Goal: Information Seeking & Learning: Learn about a topic

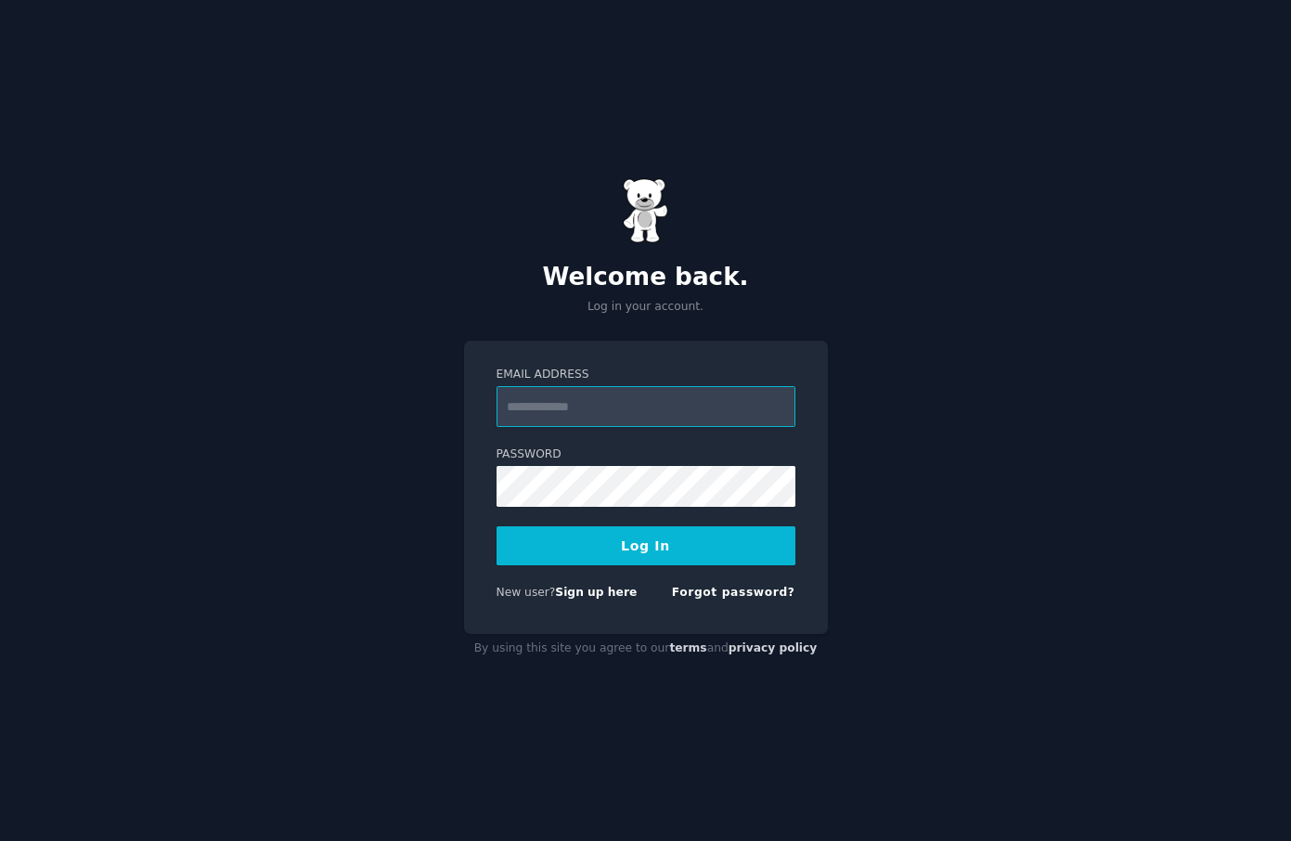
type input "**********"
click at [715, 554] on button "Log In" at bounding box center [646, 545] width 299 height 39
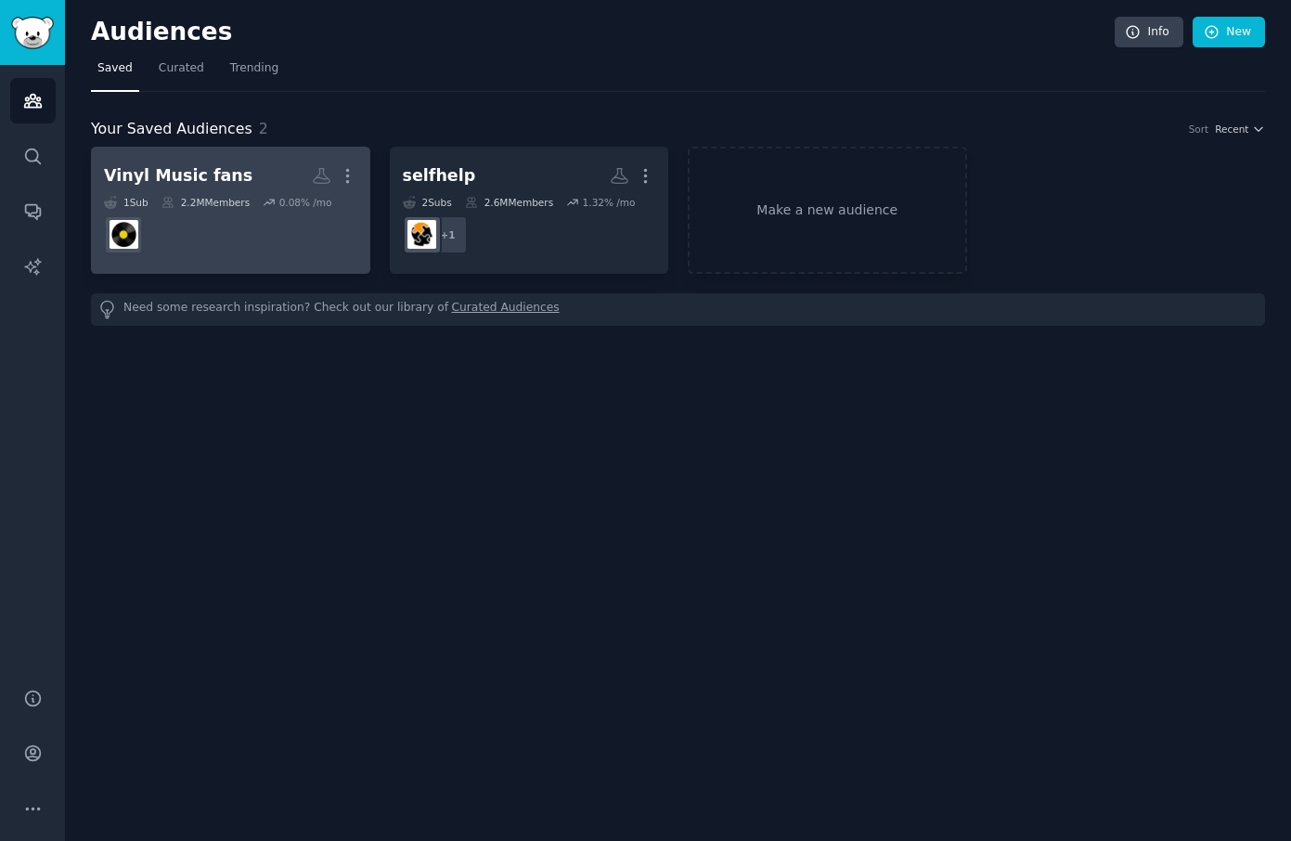
click at [188, 181] on div "Vinyl Music fans" at bounding box center [178, 175] width 149 height 23
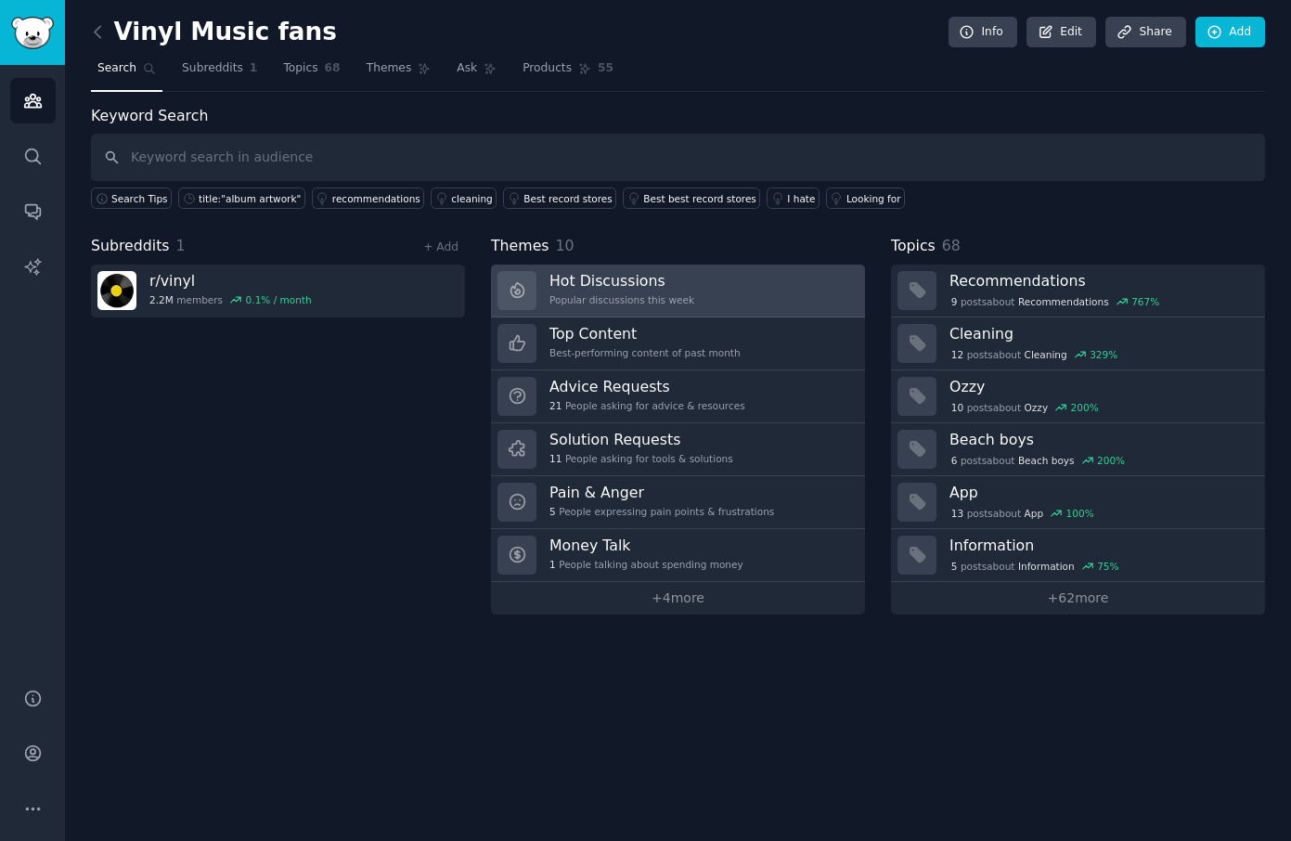
click at [667, 304] on div "Popular discussions this week" at bounding box center [622, 299] width 145 height 13
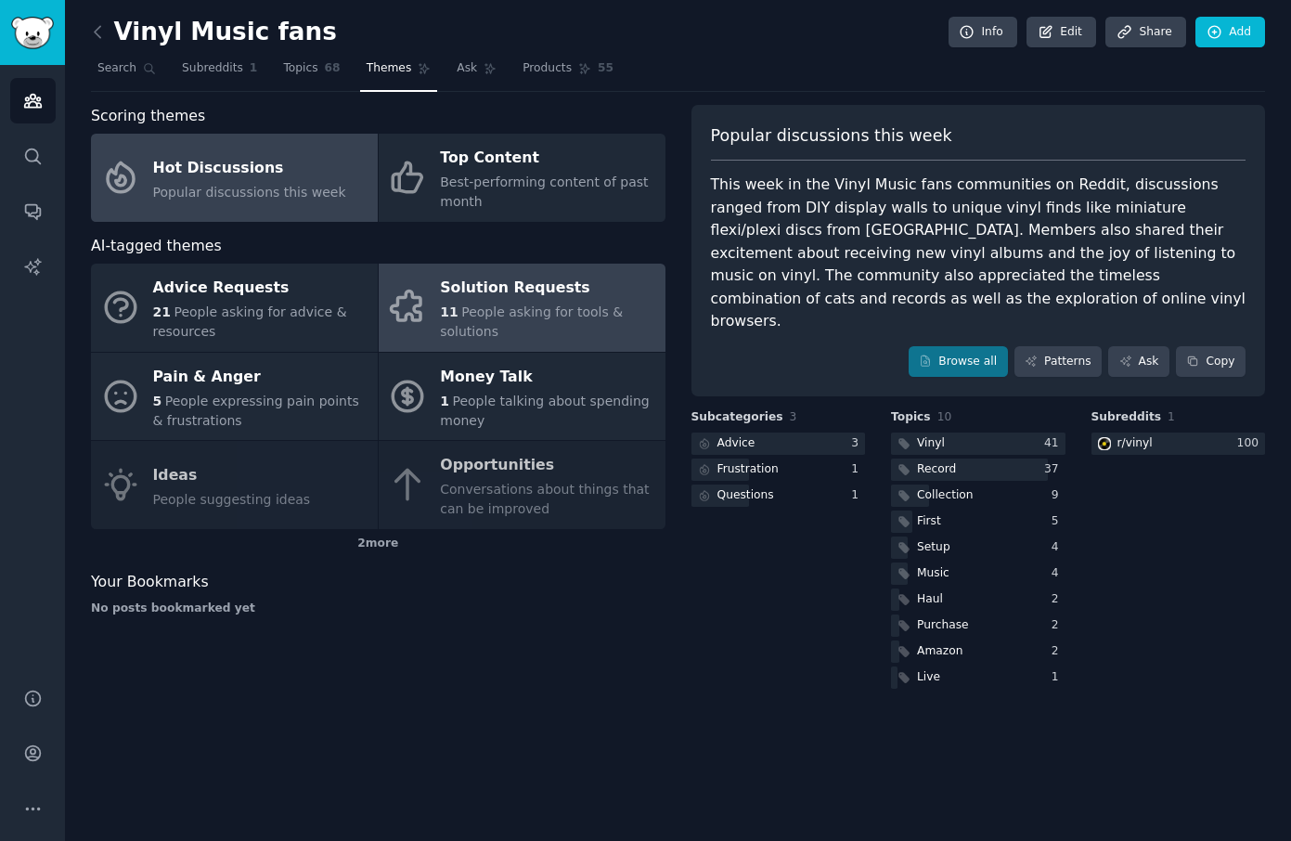
click at [499, 289] on div "Solution Requests" at bounding box center [547, 289] width 215 height 30
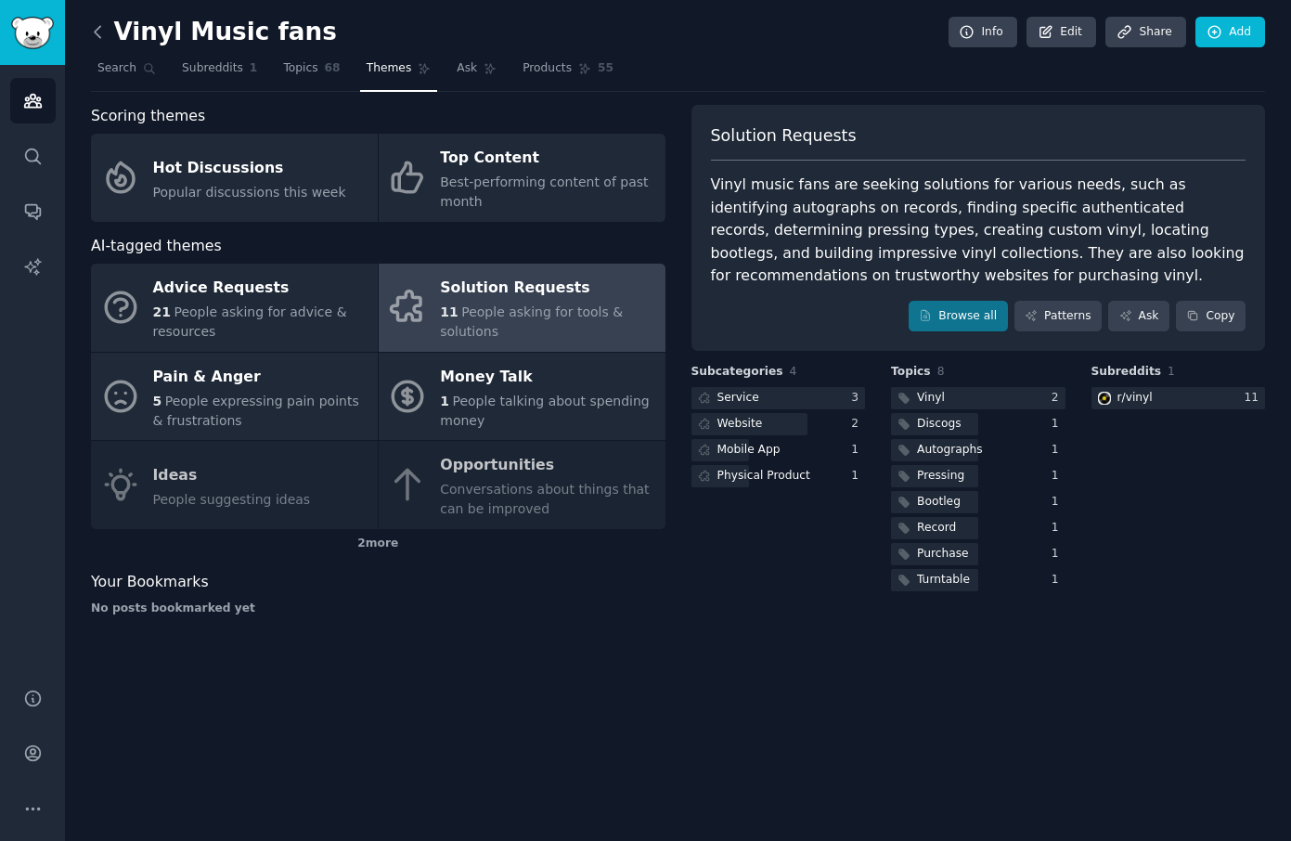
click at [97, 37] on icon at bounding box center [97, 31] width 19 height 19
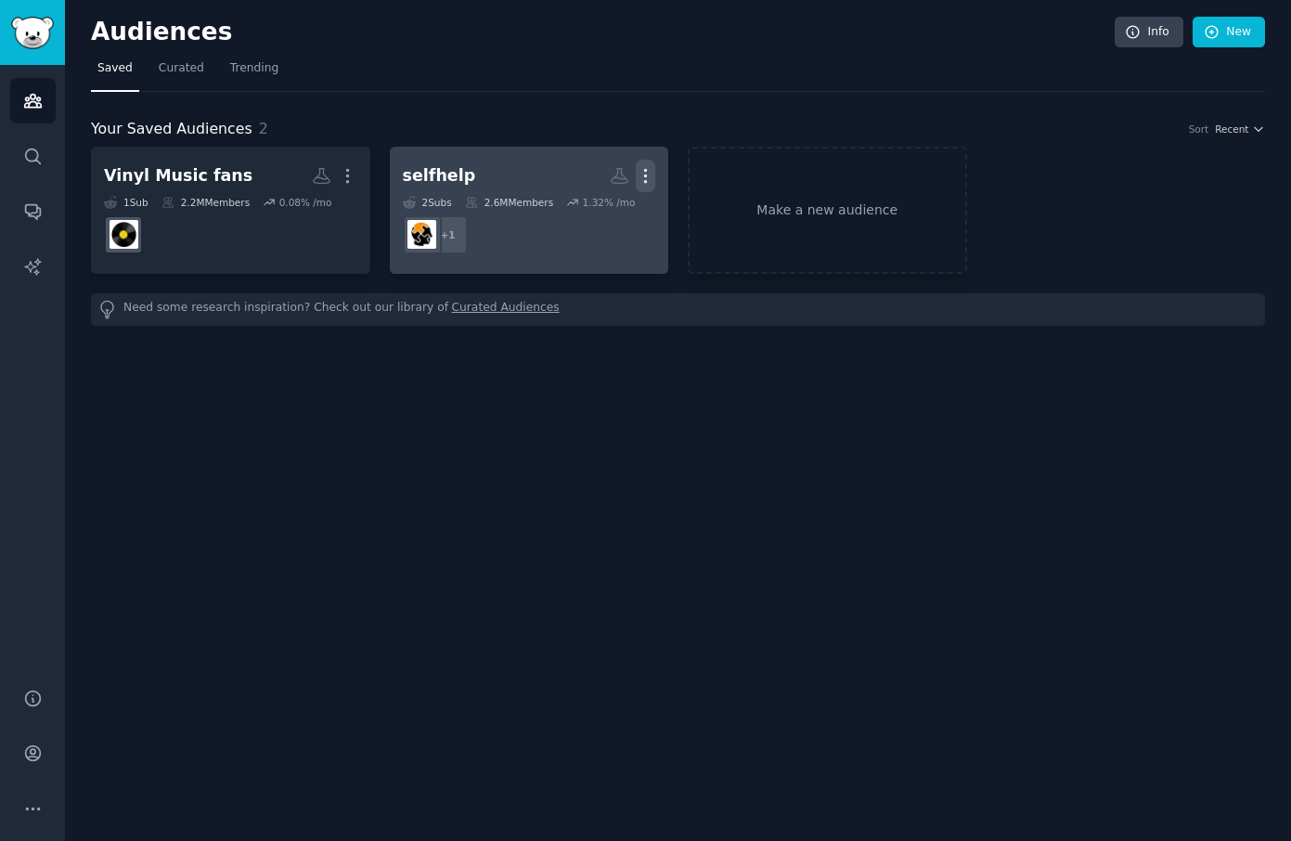
click at [648, 178] on icon "button" at bounding box center [645, 175] width 19 height 19
click at [594, 216] on p "Delete" at bounding box center [595, 214] width 43 height 19
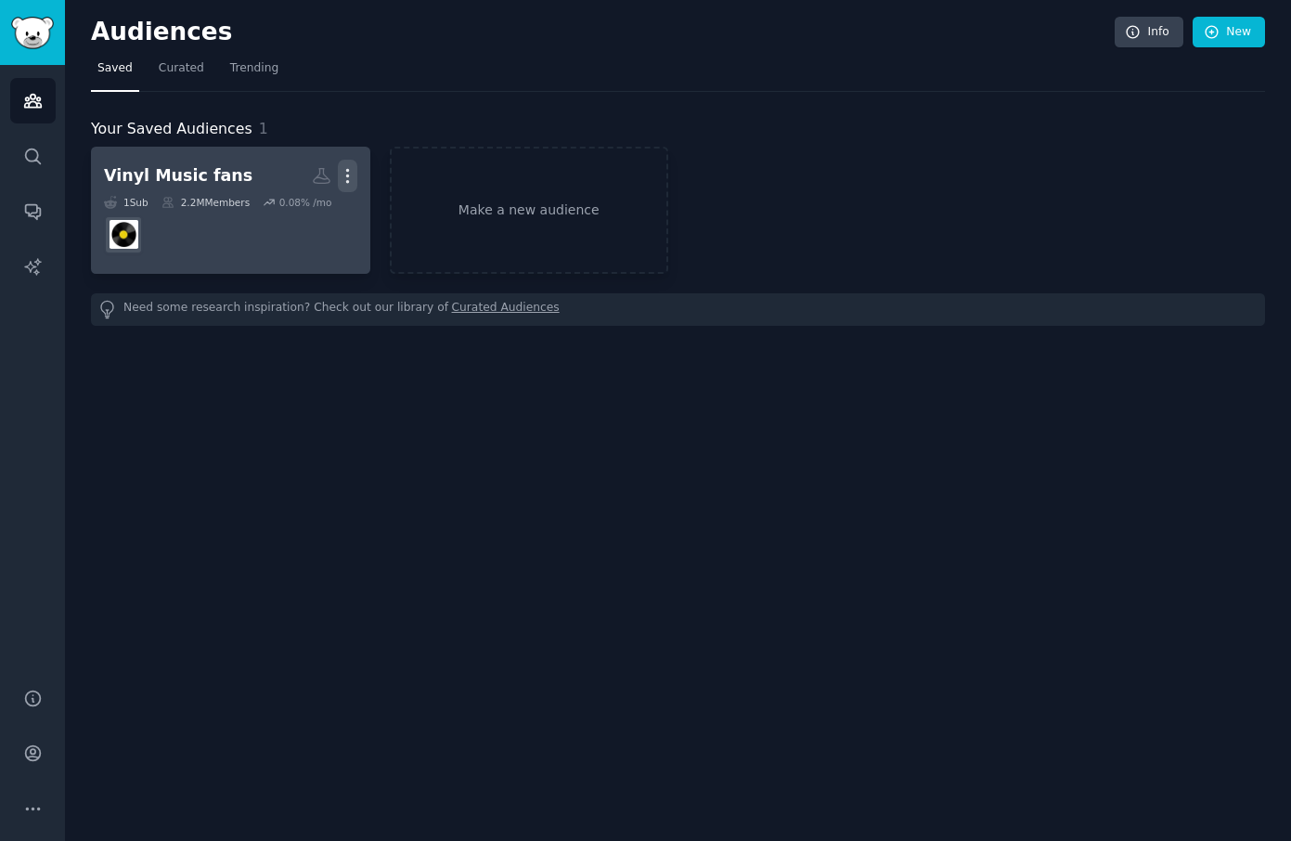
click at [343, 176] on icon "button" at bounding box center [347, 175] width 19 height 19
click at [293, 227] on div "Delete" at bounding box center [284, 215] width 88 height 39
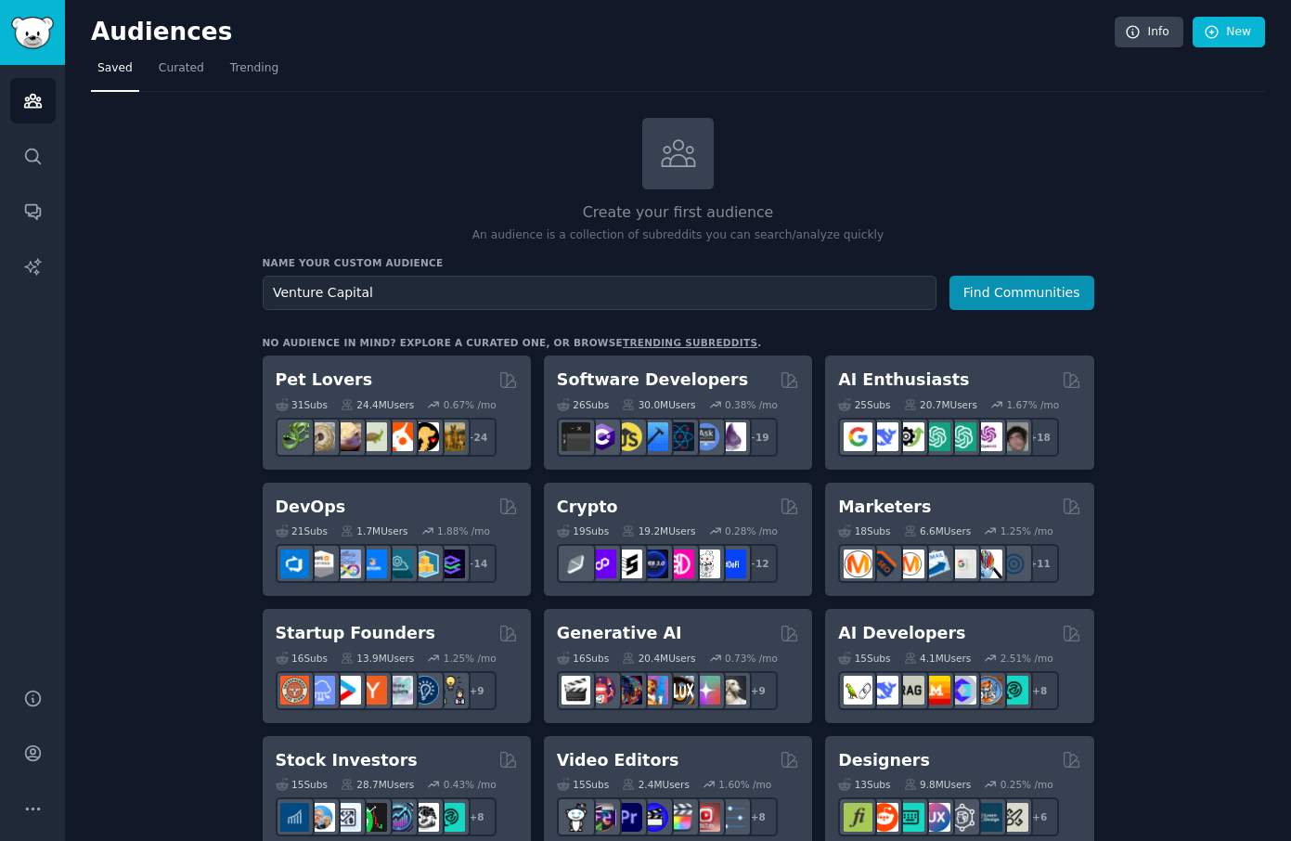
type input "Venture Capital"
click at [1022, 291] on button "Find Communities" at bounding box center [1022, 293] width 145 height 34
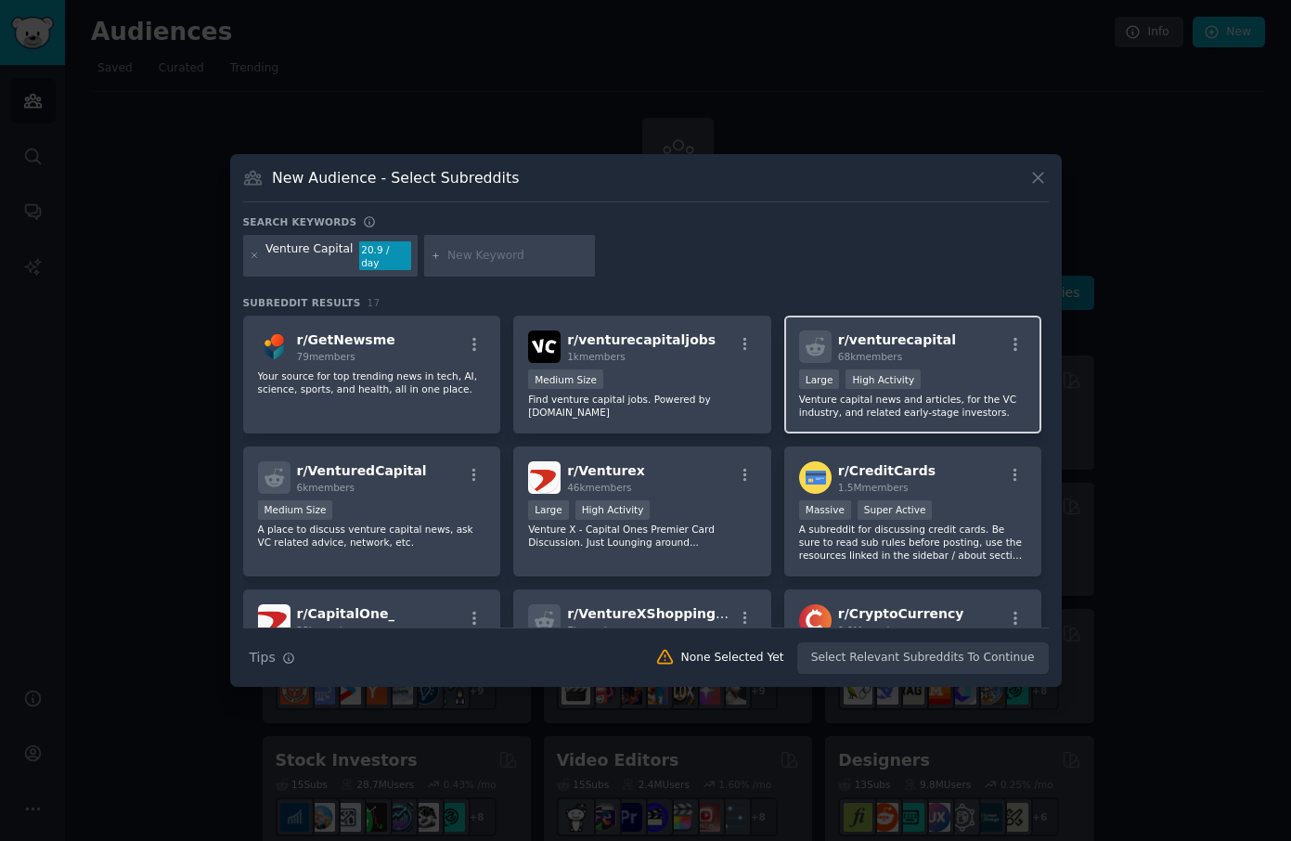
click at [957, 405] on p "Venture capital news and articles, for the VC industry, and related early-stage…" at bounding box center [913, 406] width 228 height 26
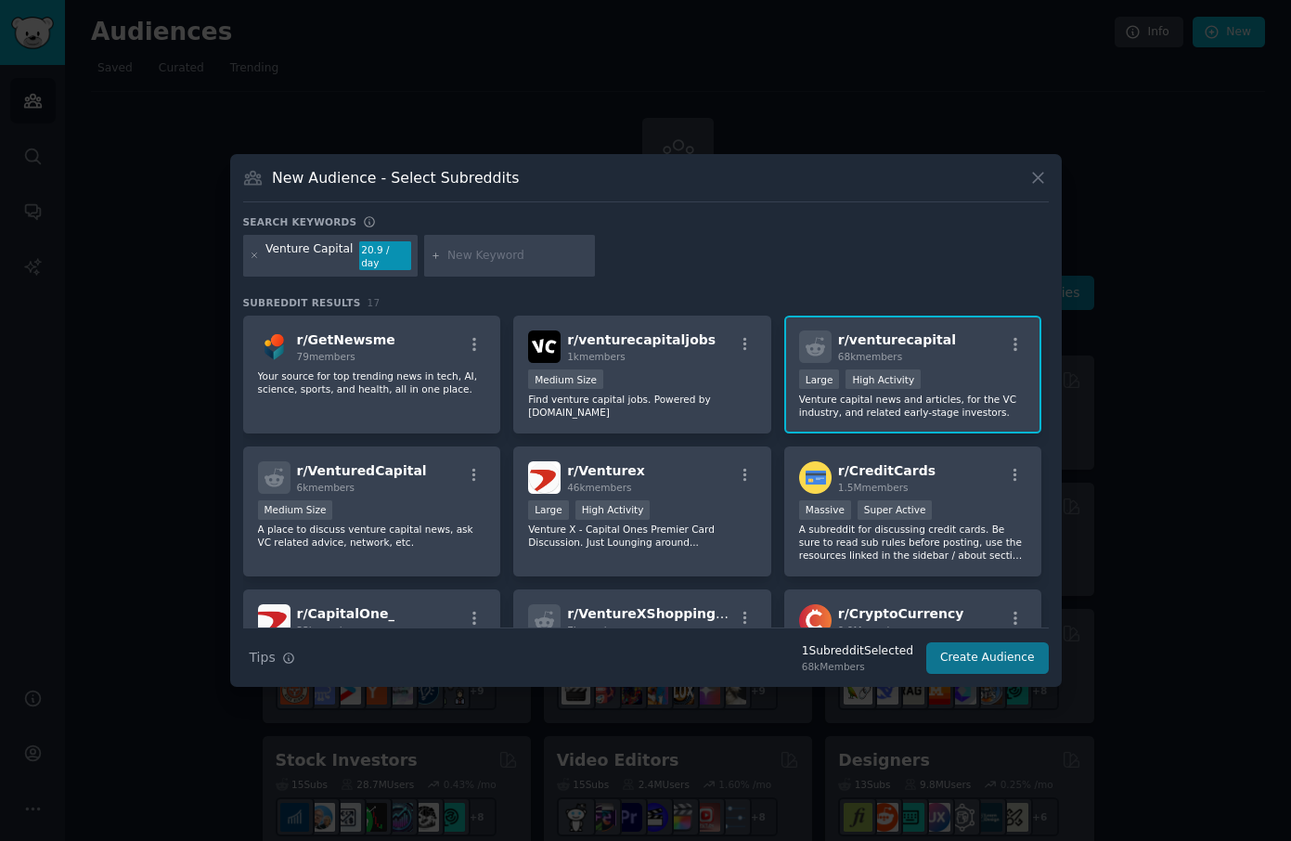
click at [1014, 644] on button "Create Audience" at bounding box center [987, 658] width 123 height 32
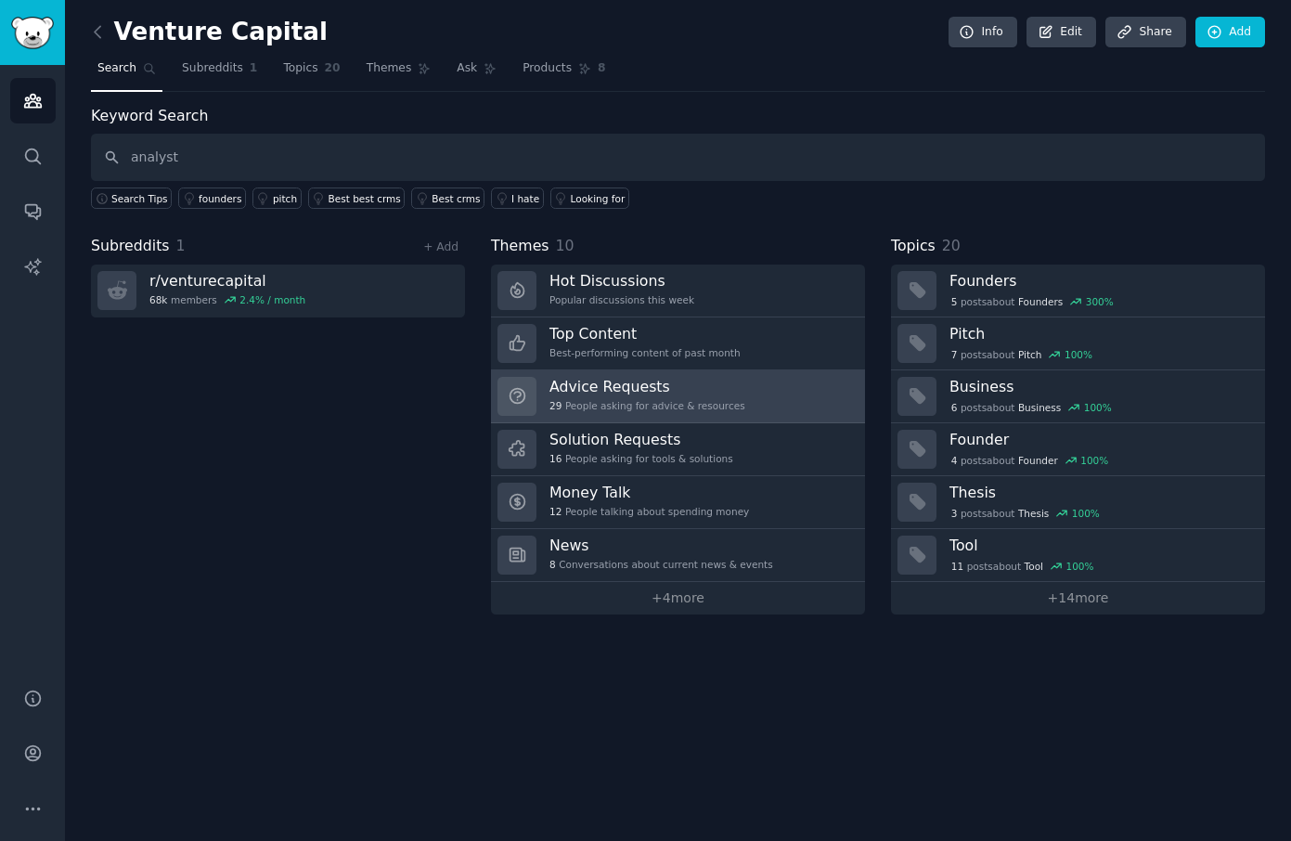
type input "analyst"
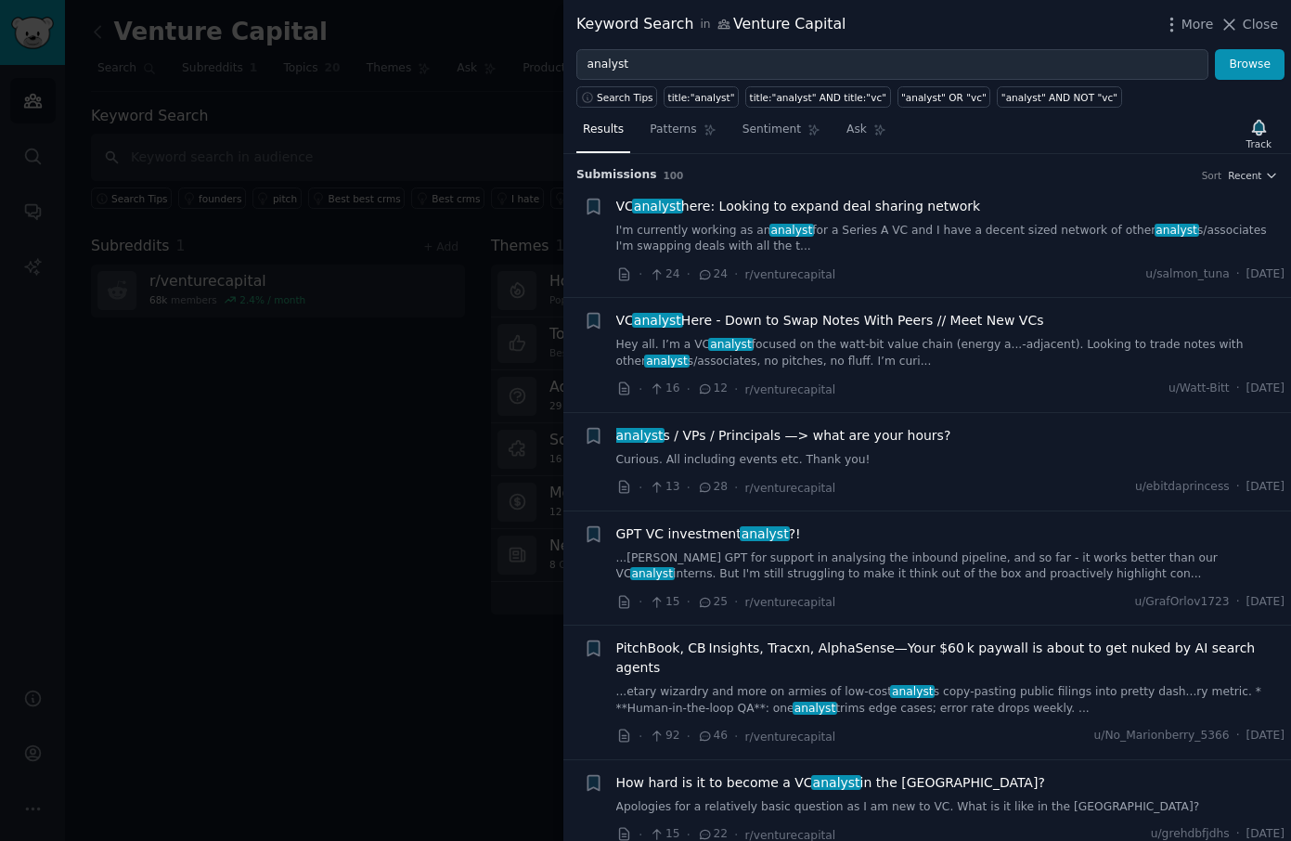
click at [998, 234] on link "I'm currently working as an analyst for a Series A VC and I have a decent sized…" at bounding box center [950, 239] width 669 height 32
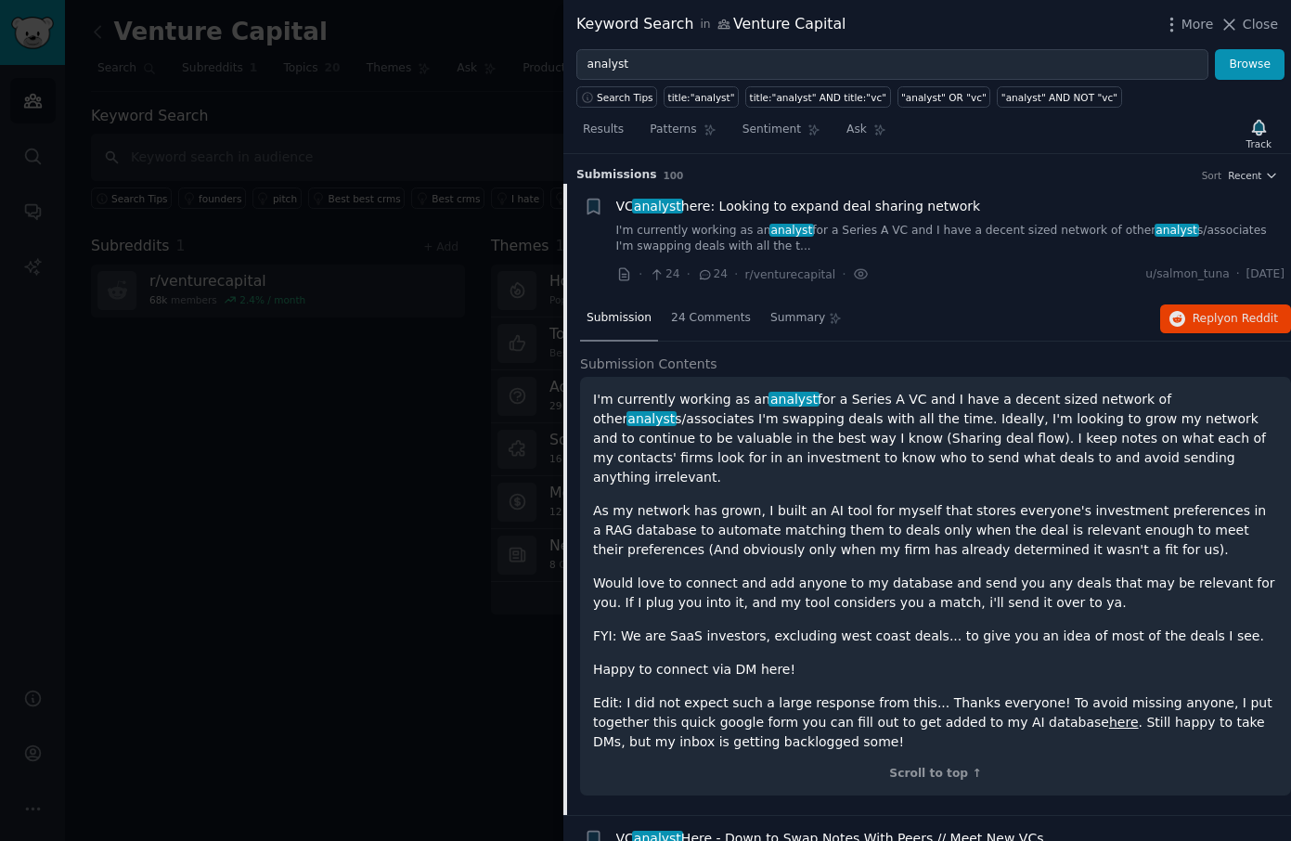
scroll to position [29, 0]
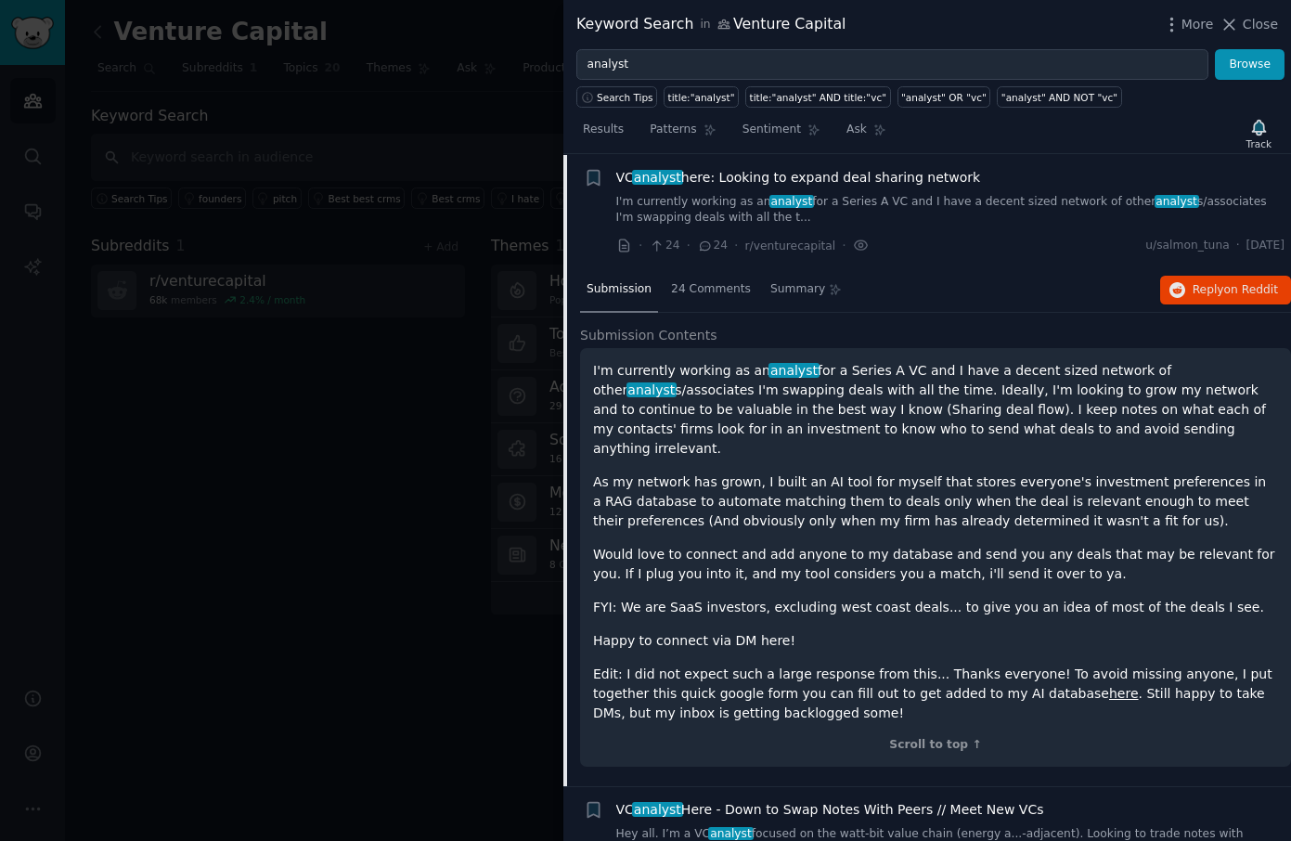
click at [806, 506] on p "As my network has grown, I built an AI tool for myself that stores everyone's i…" at bounding box center [935, 502] width 685 height 58
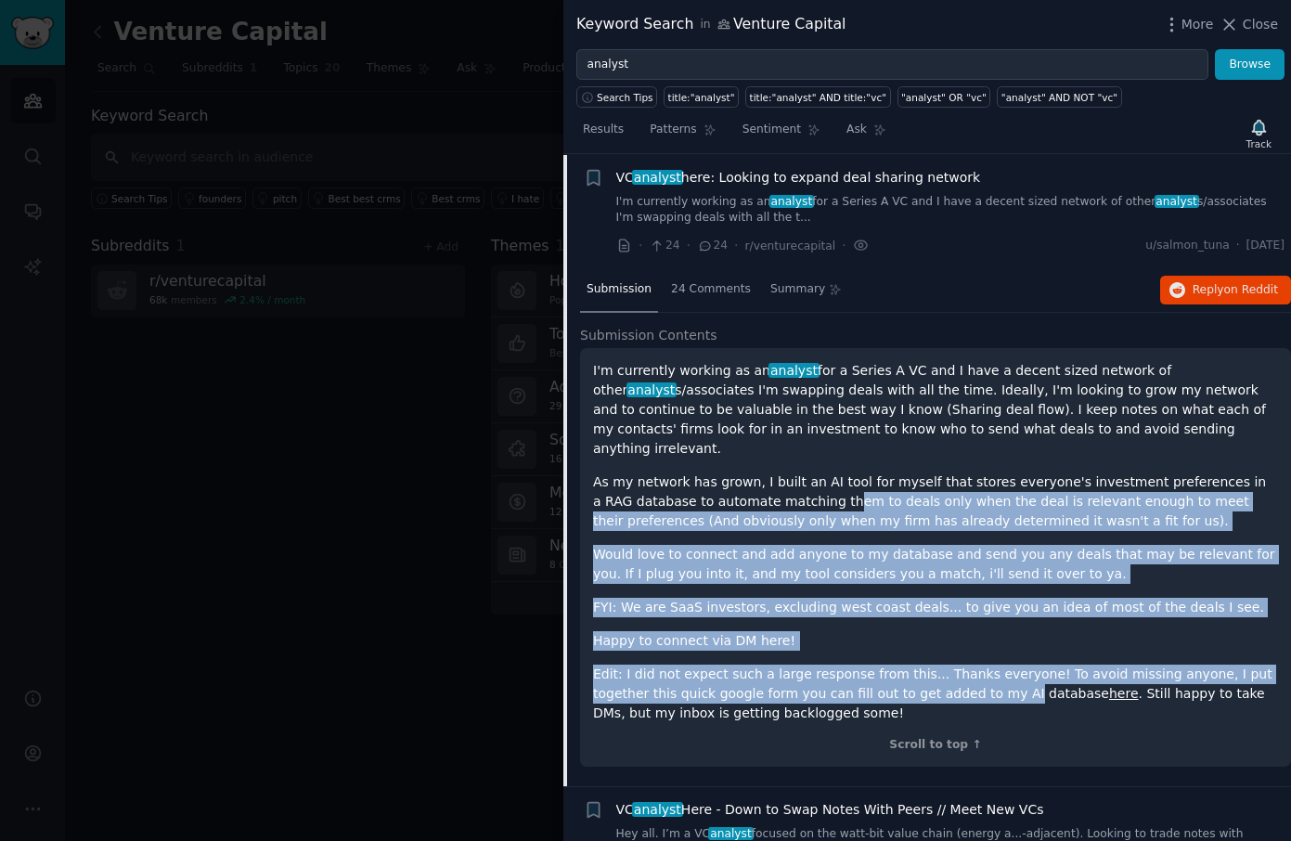
drag, startPoint x: 916, startPoint y: 615, endPoint x: 950, endPoint y: 666, distance: 61.0
click at [950, 666] on div "I'm currently working as an analyst for a Series A VC and I have a decent sized…" at bounding box center [935, 542] width 685 height 362
click at [950, 666] on p "Edit: I did not expect such a large response from this... Thanks everyone! To a…" at bounding box center [935, 694] width 685 height 58
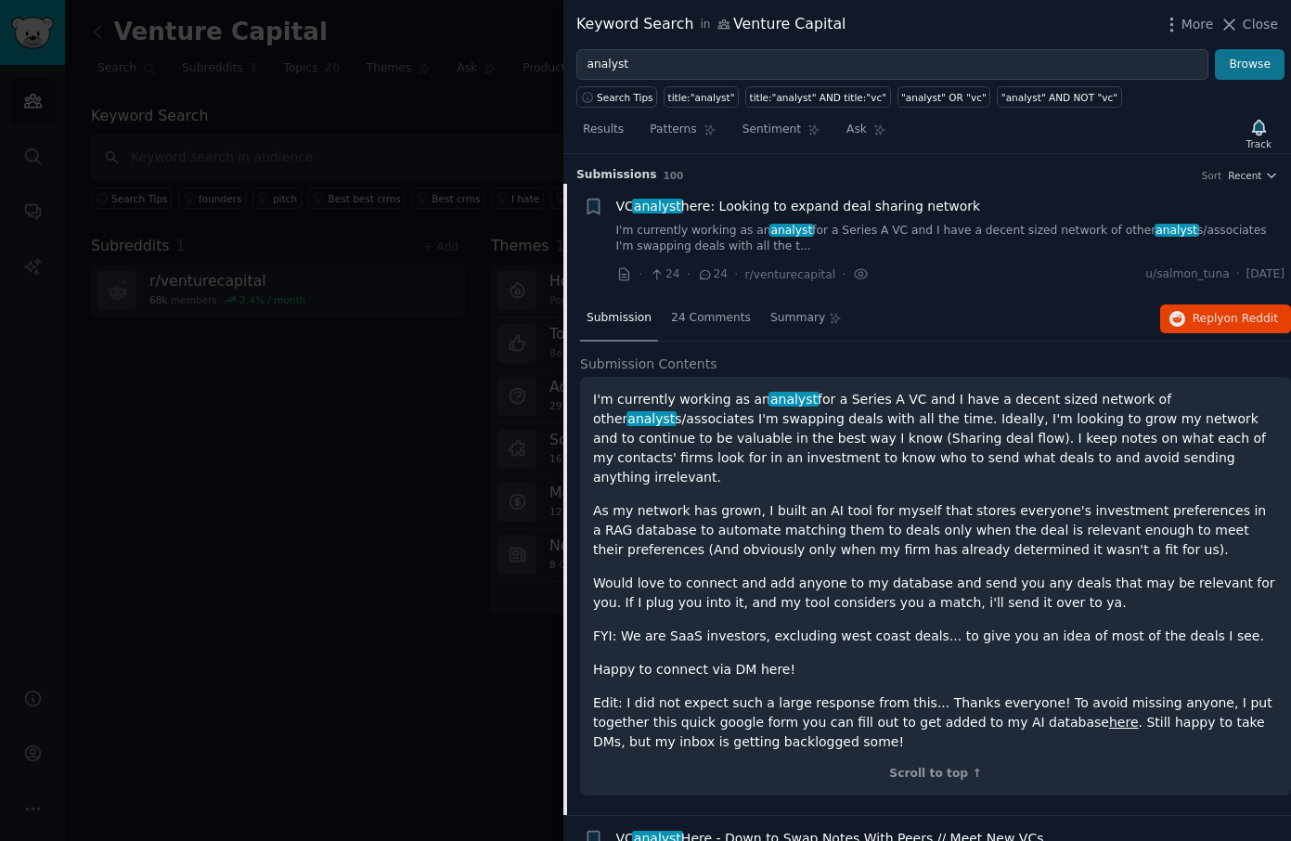
scroll to position [0, 0]
